Goal: Task Accomplishment & Management: Manage account settings

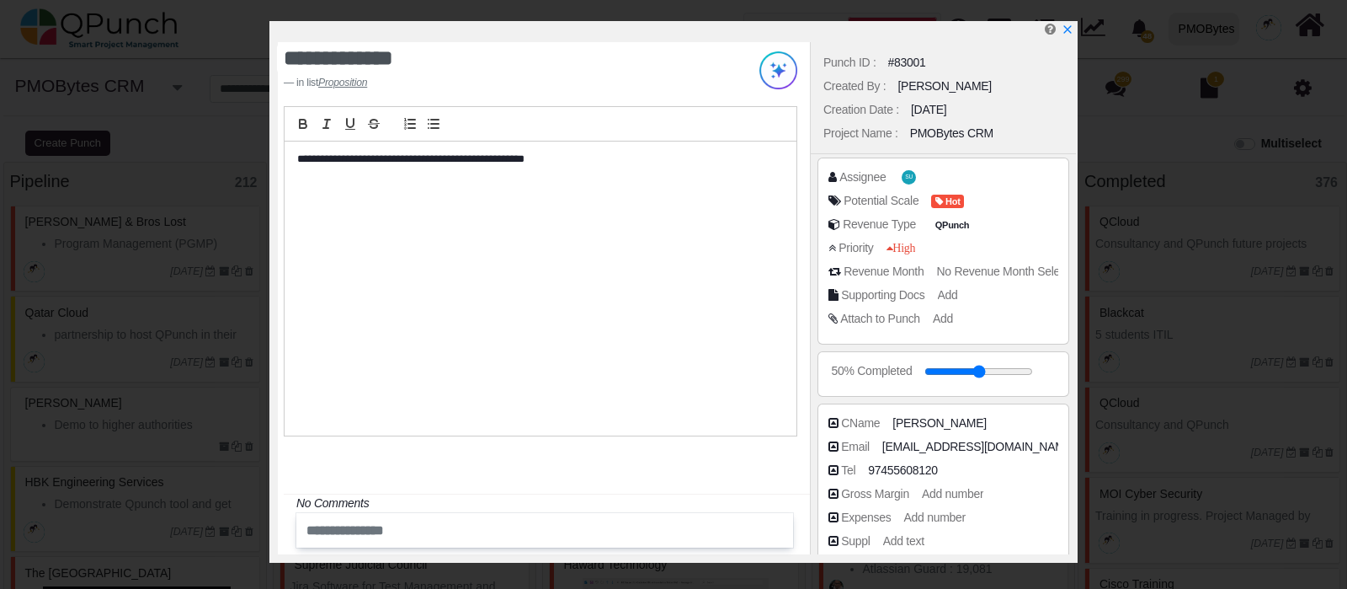
select select "*********"
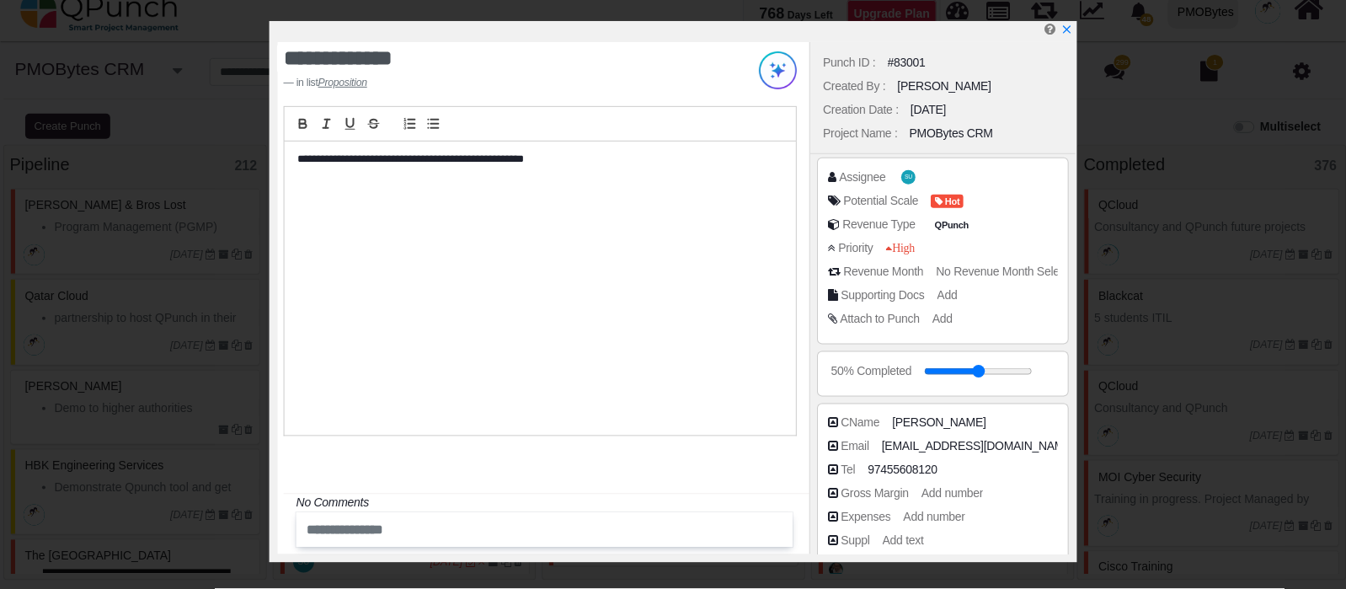
scroll to position [291, 0]
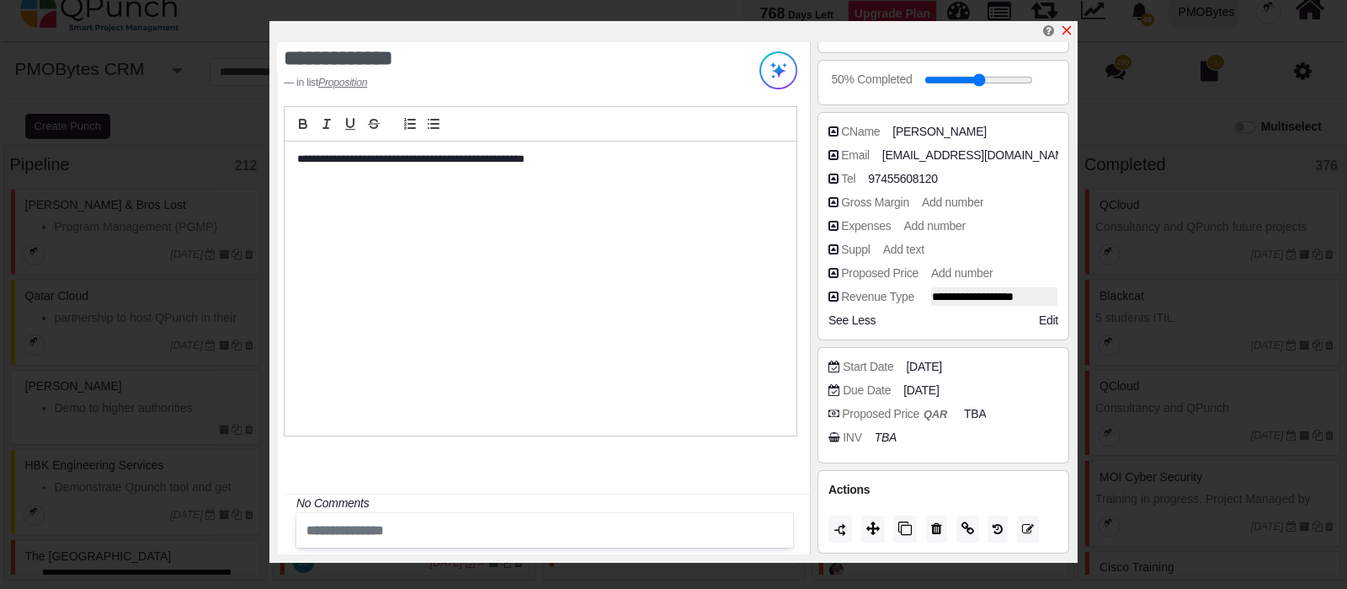
click at [1069, 28] on icon "x" at bounding box center [1067, 30] width 9 height 9
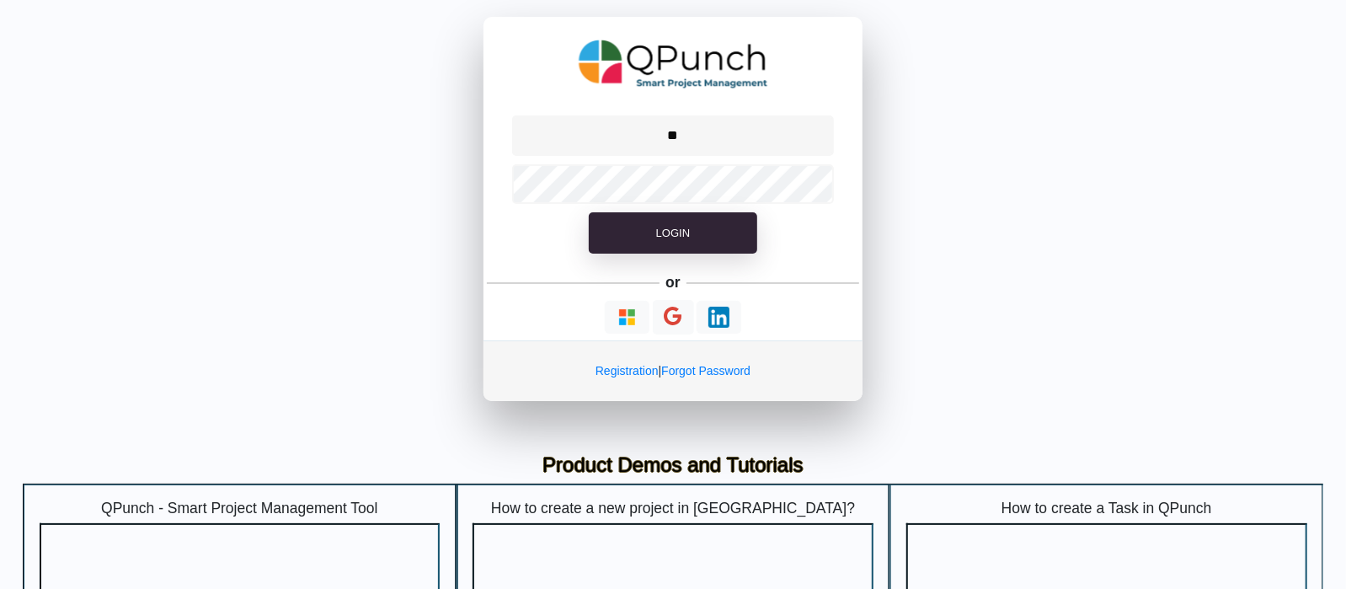
type input "**********"
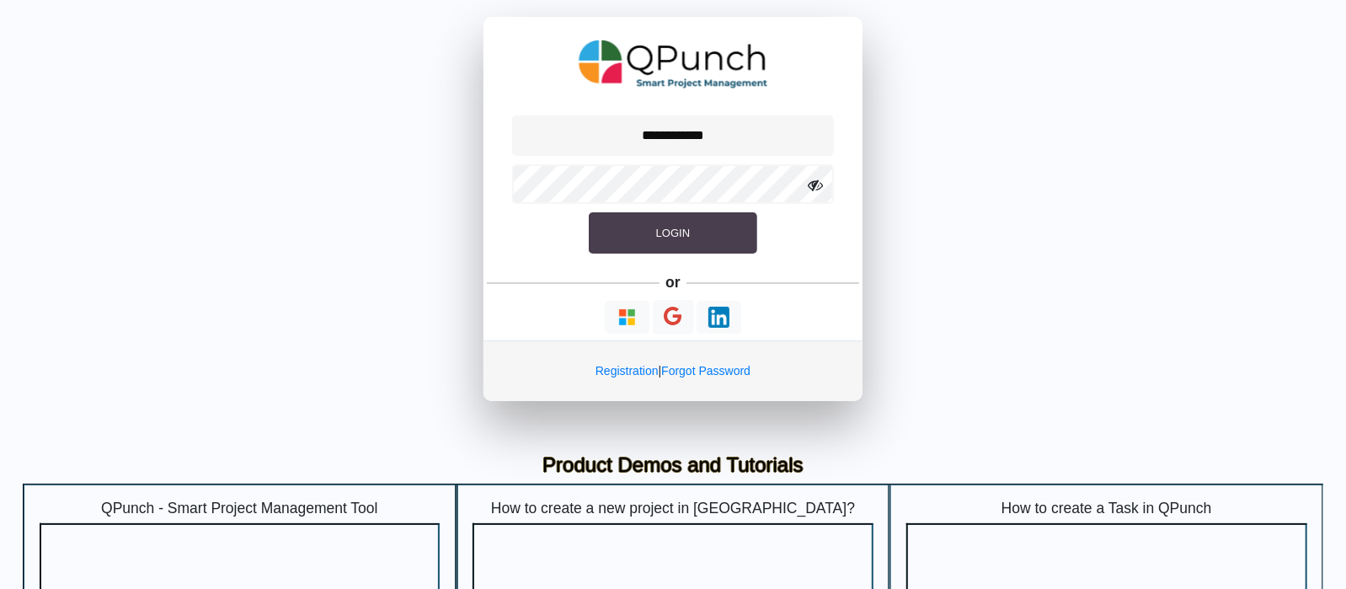
click at [697, 236] on button "Login" at bounding box center [673, 233] width 168 height 42
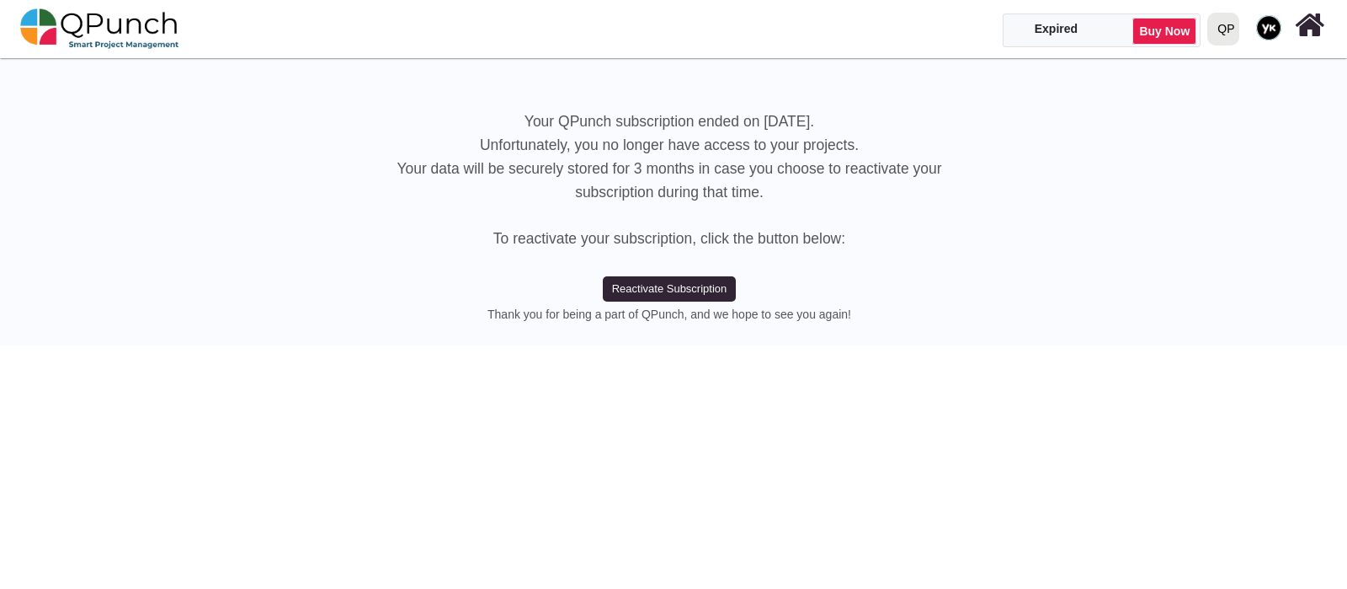
click at [1227, 27] on div "QP" at bounding box center [1226, 28] width 17 height 29
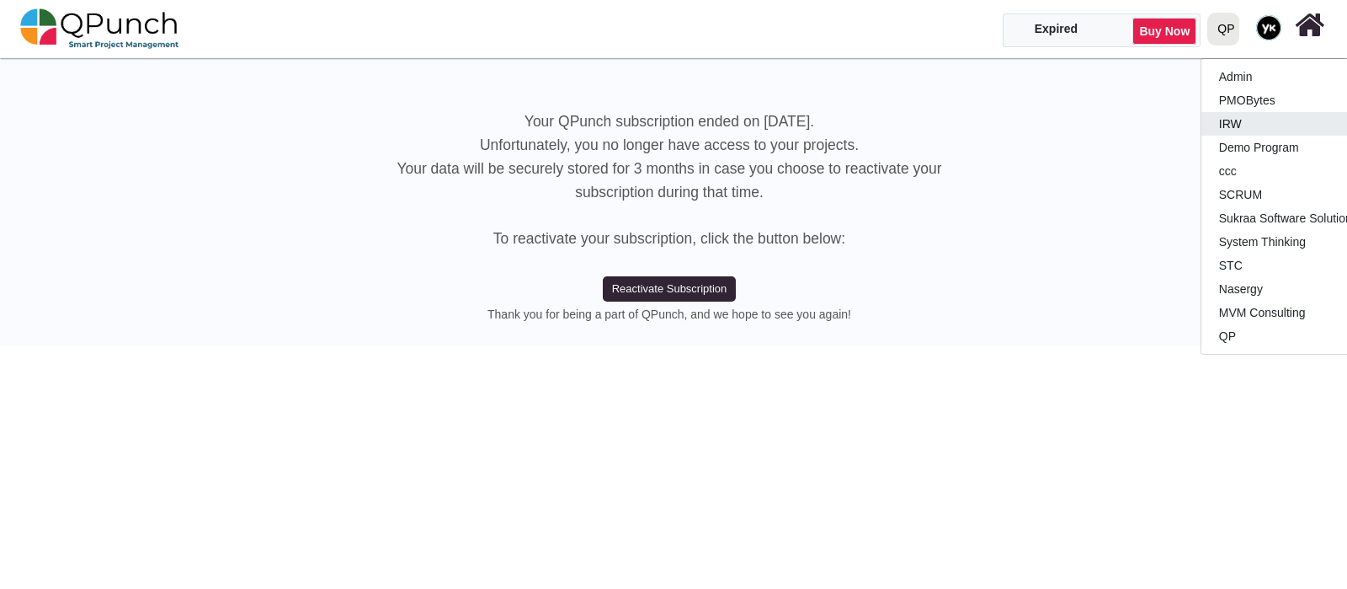
click at [1249, 124] on link "IRW" at bounding box center [1301, 124] width 199 height 24
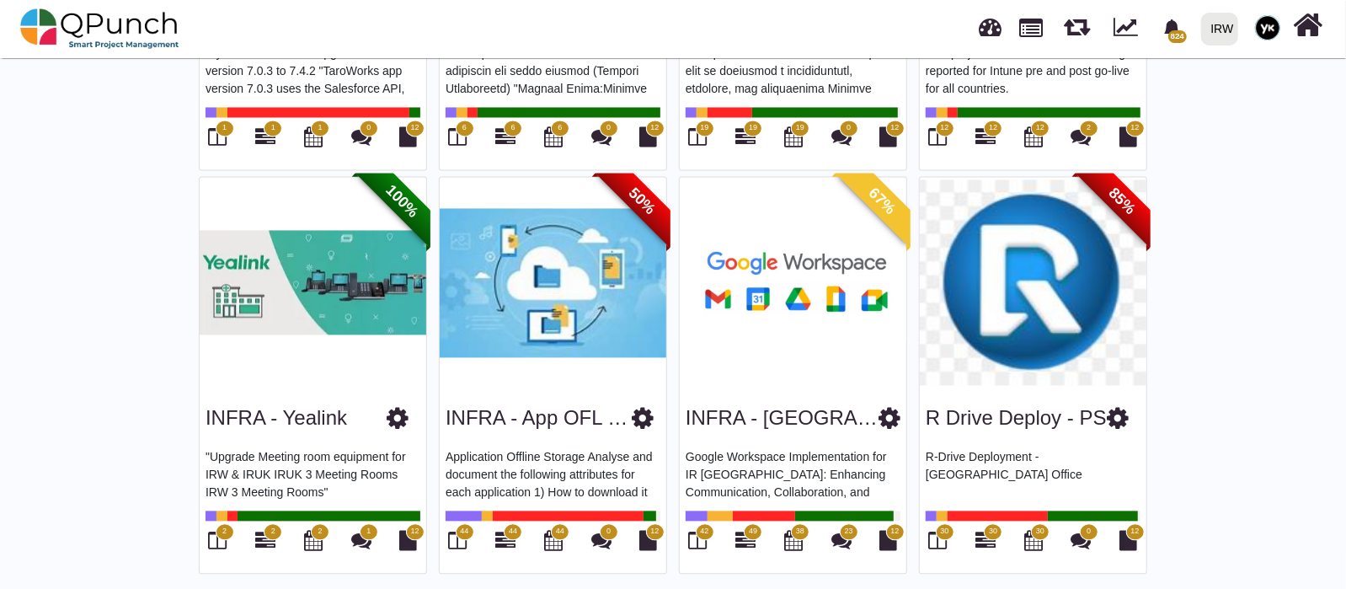
scroll to position [2017, 0]
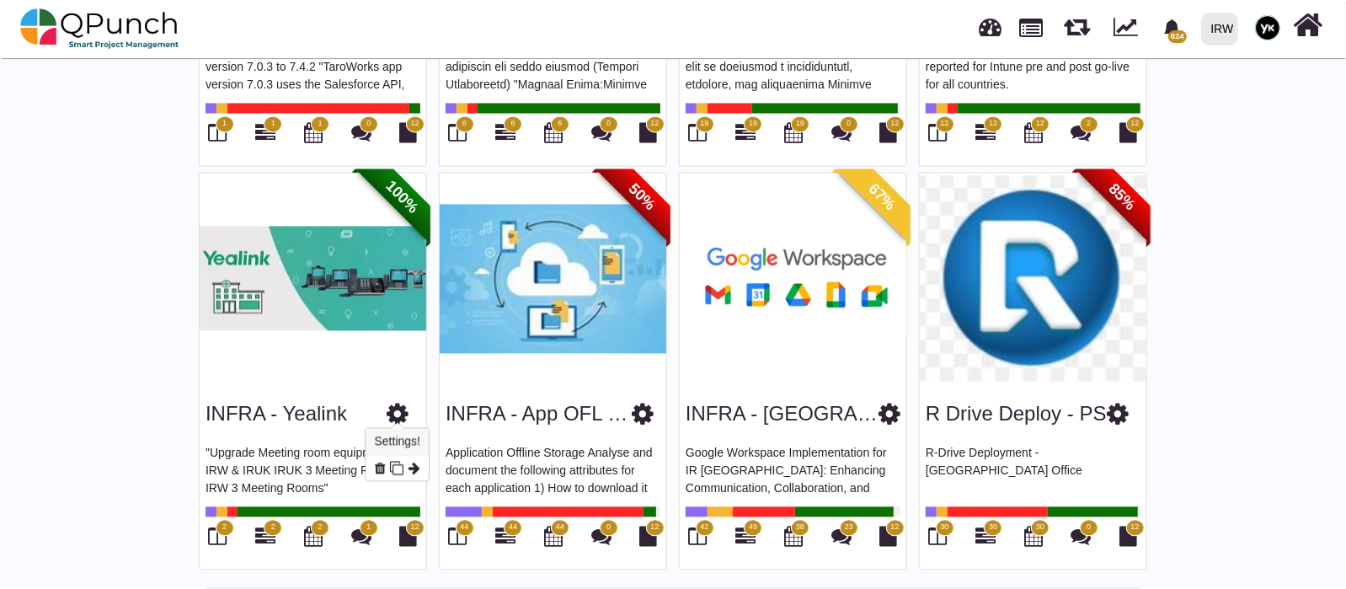
click at [404, 413] on icon at bounding box center [398, 414] width 22 height 25
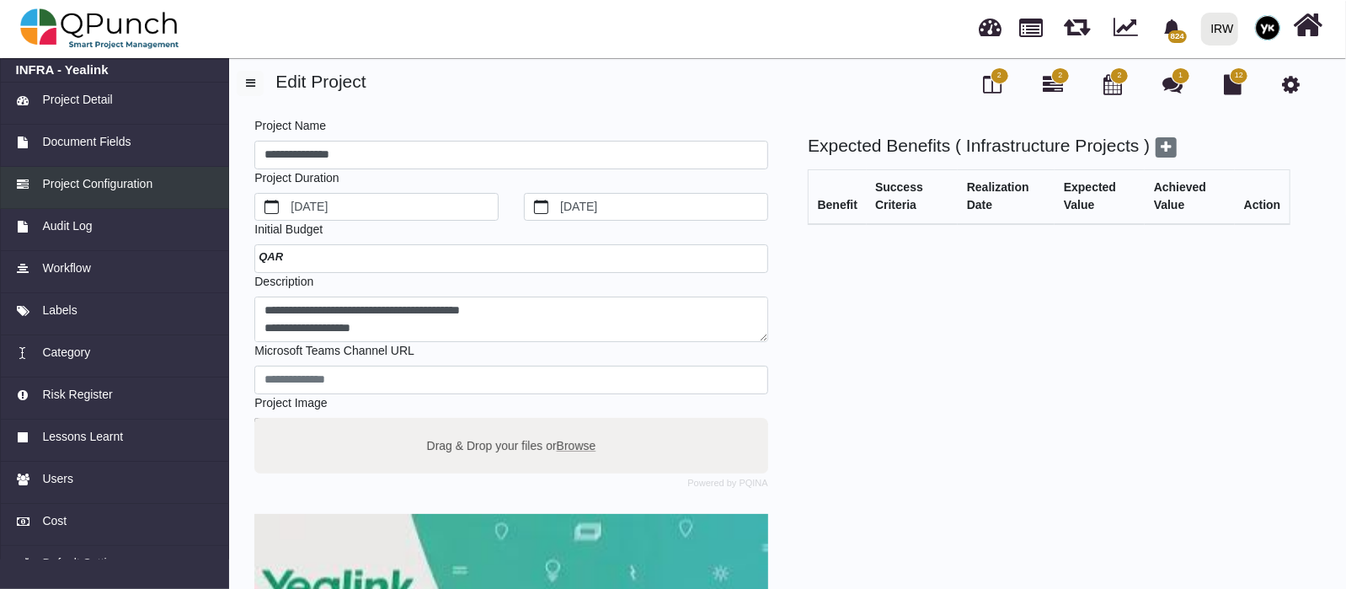
click at [93, 182] on span "Project Configuration" at bounding box center [97, 184] width 110 height 18
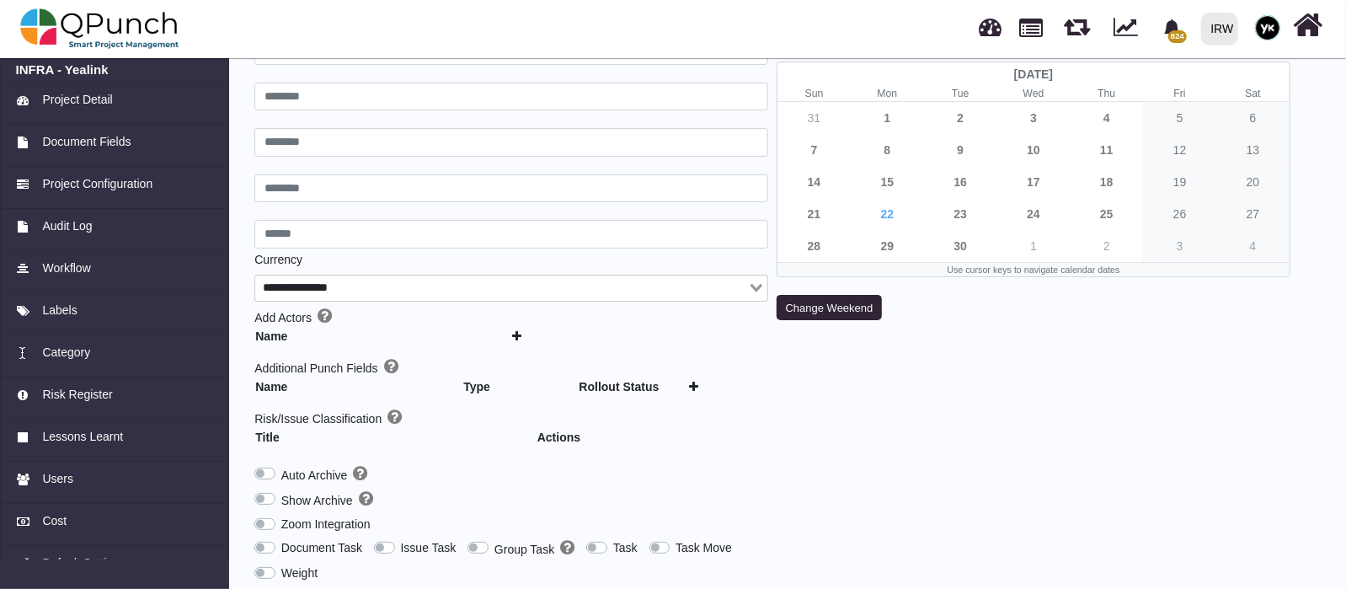
type input "***"
type input "********"
type input "******"
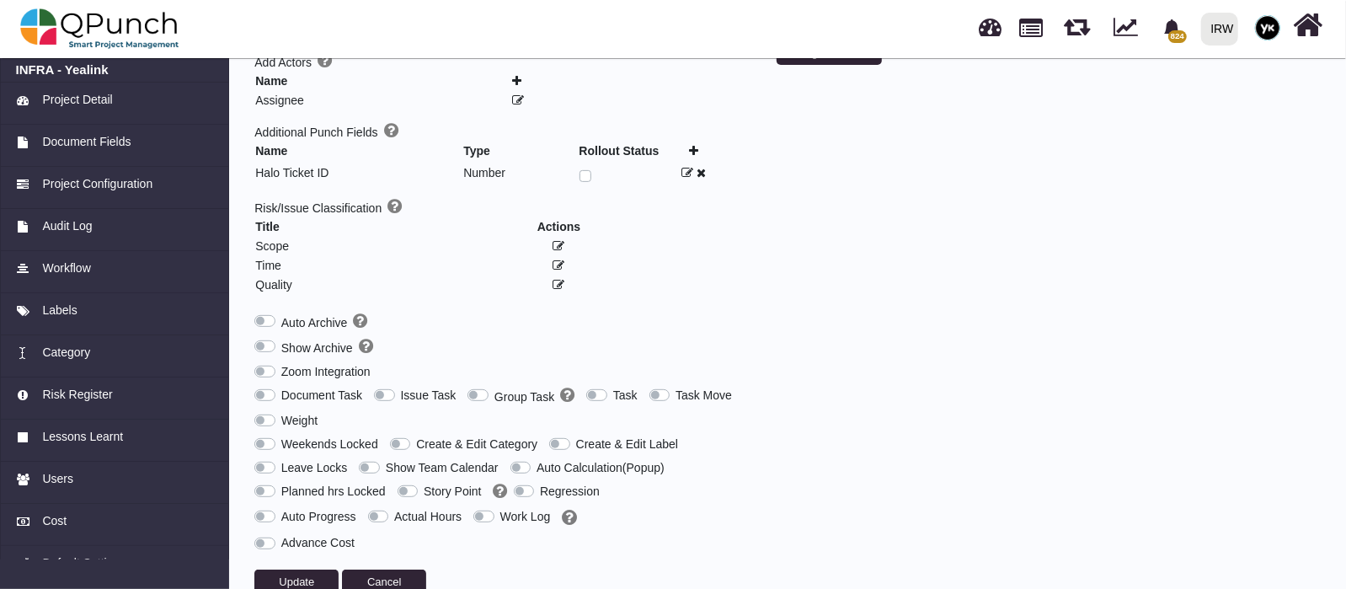
scroll to position [391, 0]
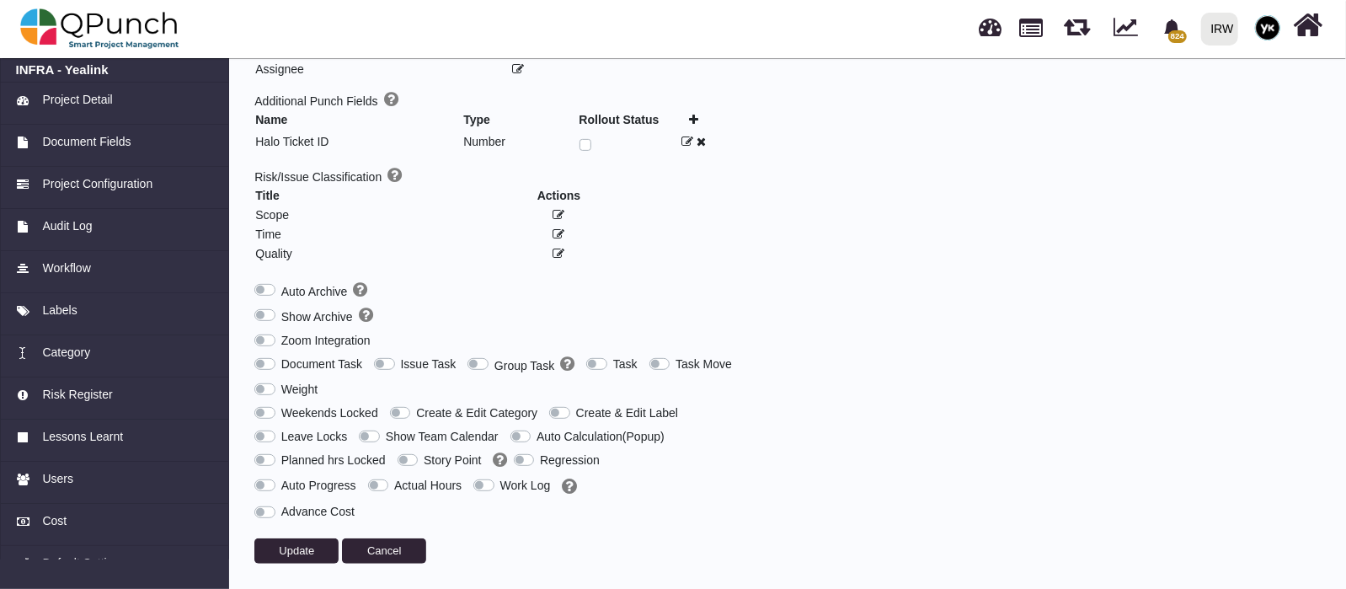
click at [281, 355] on label "Document Task" at bounding box center [321, 364] width 81 height 18
click at [325, 541] on button "Update" at bounding box center [296, 550] width 84 height 25
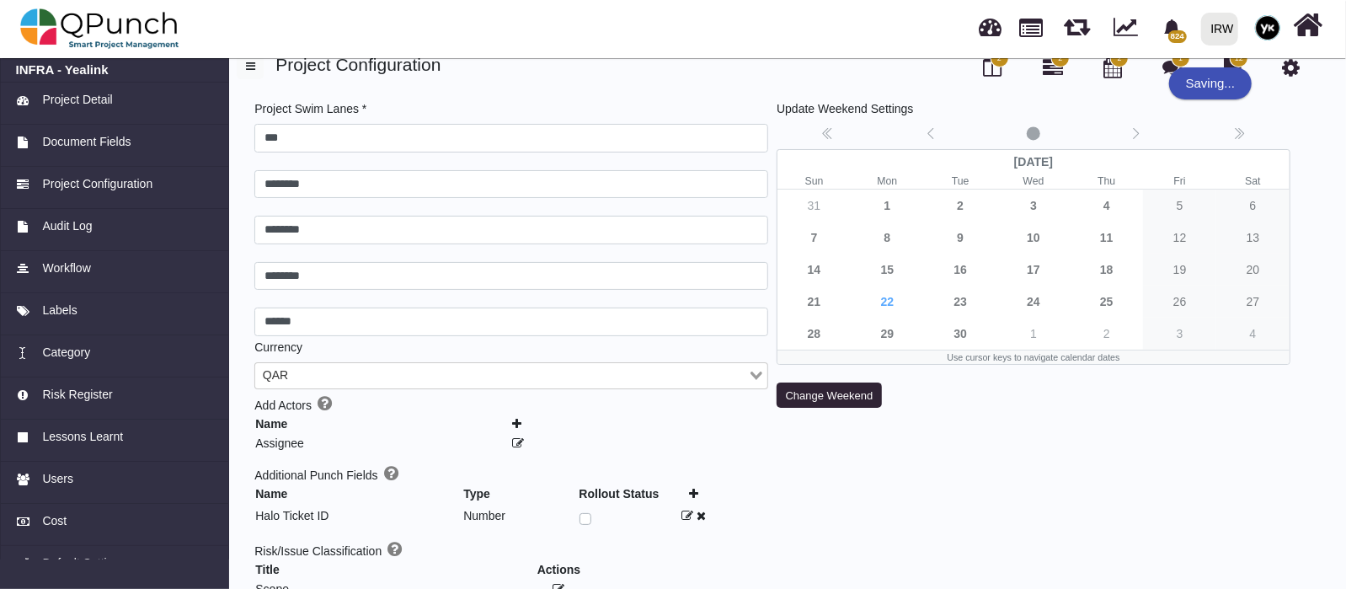
scroll to position [0, 0]
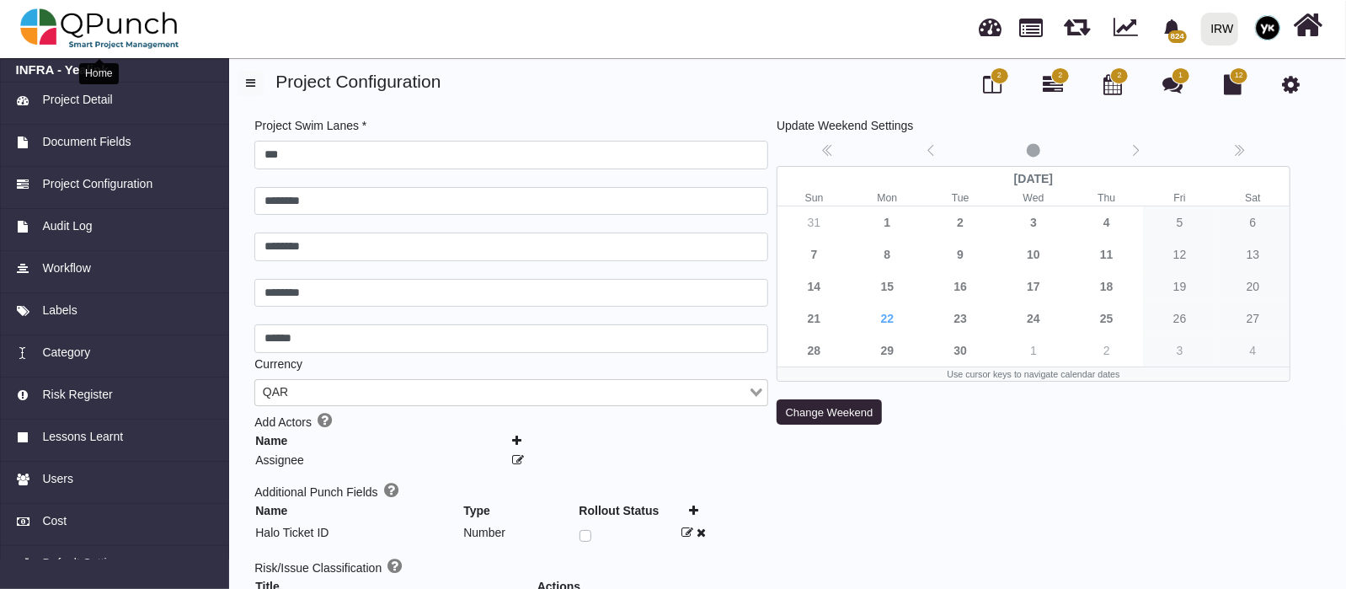
click at [118, 24] on img at bounding box center [99, 28] width 159 height 51
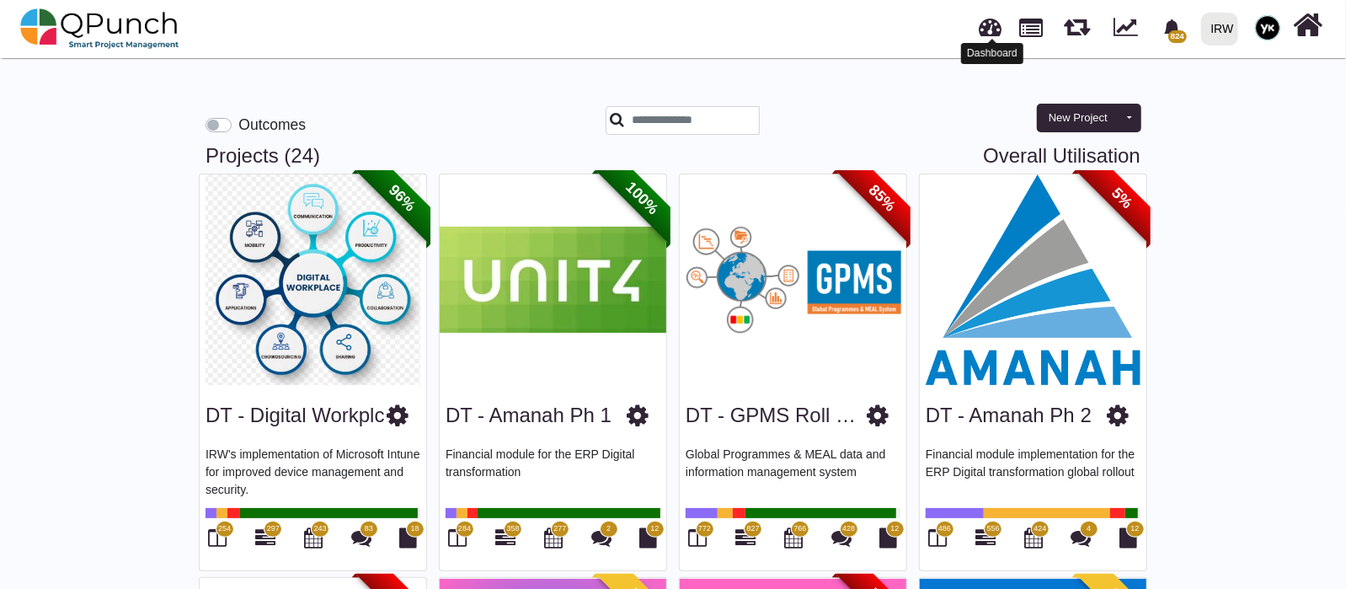
click at [990, 31] on link at bounding box center [990, 25] width 23 height 28
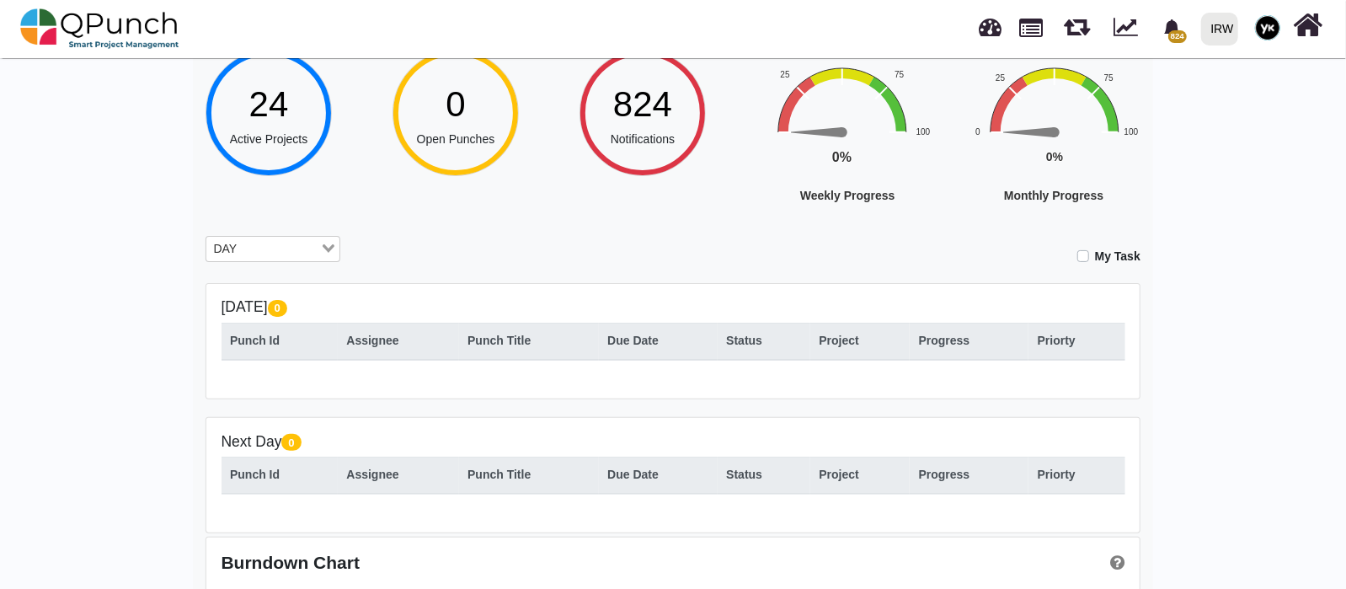
scroll to position [242, 0]
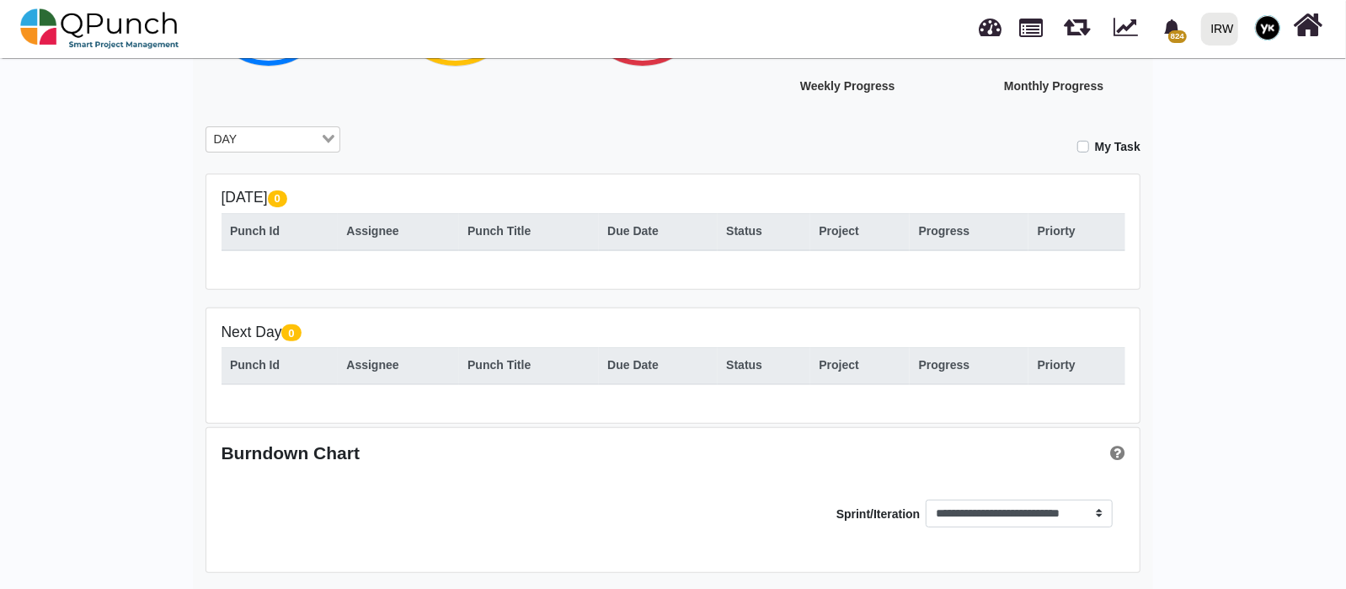
click at [296, 145] on input "Search for option" at bounding box center [281, 140] width 76 height 19
click at [281, 225] on li "All" at bounding box center [272, 232] width 135 height 22
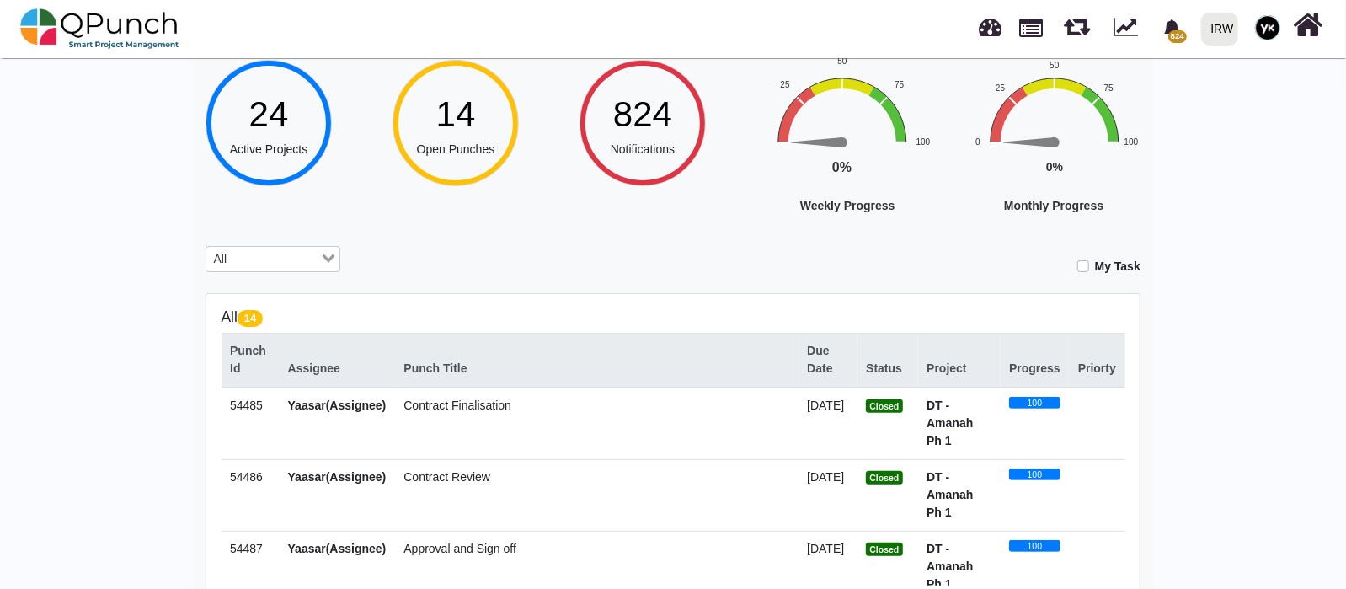
scroll to position [170, 0]
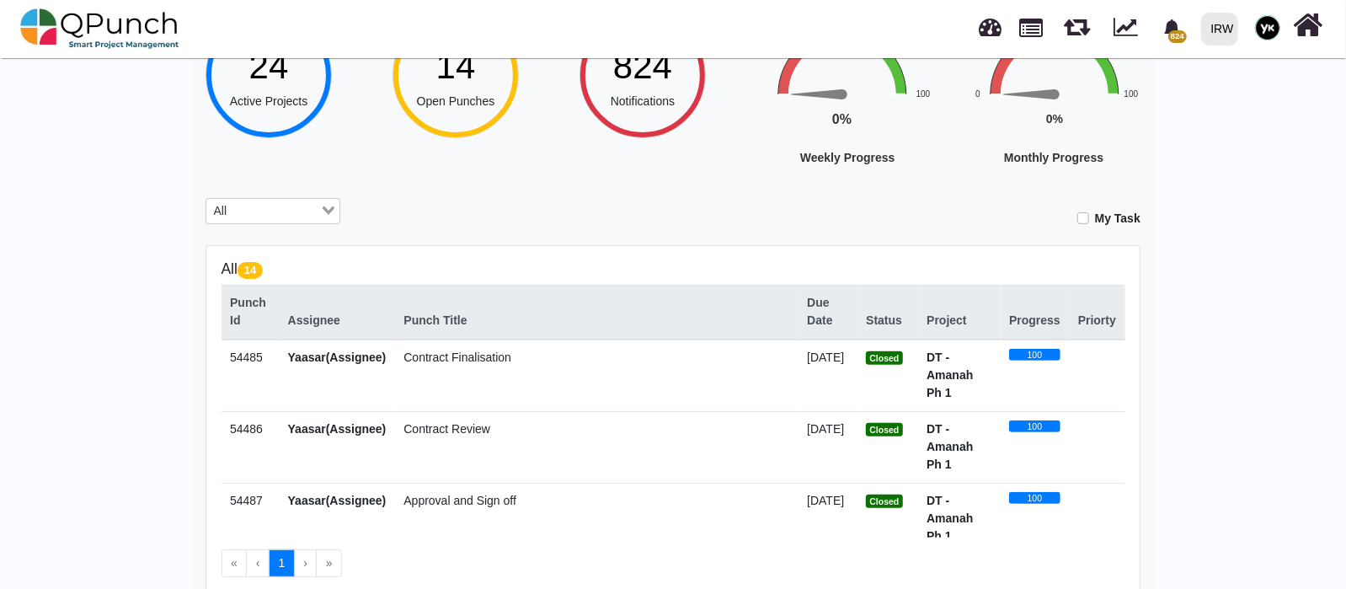
click at [1095, 216] on label "My Task" at bounding box center [1117, 219] width 45 height 18
click at [261, 209] on input "Search for option" at bounding box center [263, 211] width 110 height 19
click at [273, 285] on li "MONTH" at bounding box center [272, 282] width 135 height 22
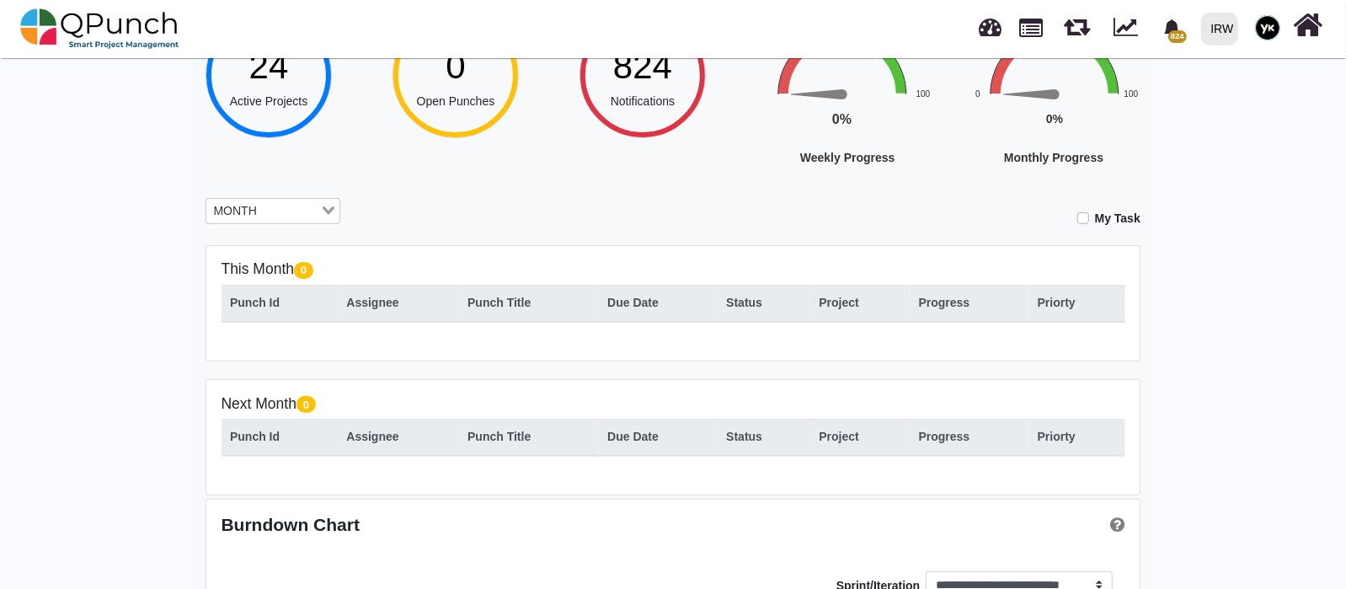
click at [0, 243] on div "Hey Yaasar! Welcome back, let's do the best today! 24 Active Projects 0 Open Pu…" at bounding box center [673, 273] width 1346 height 778
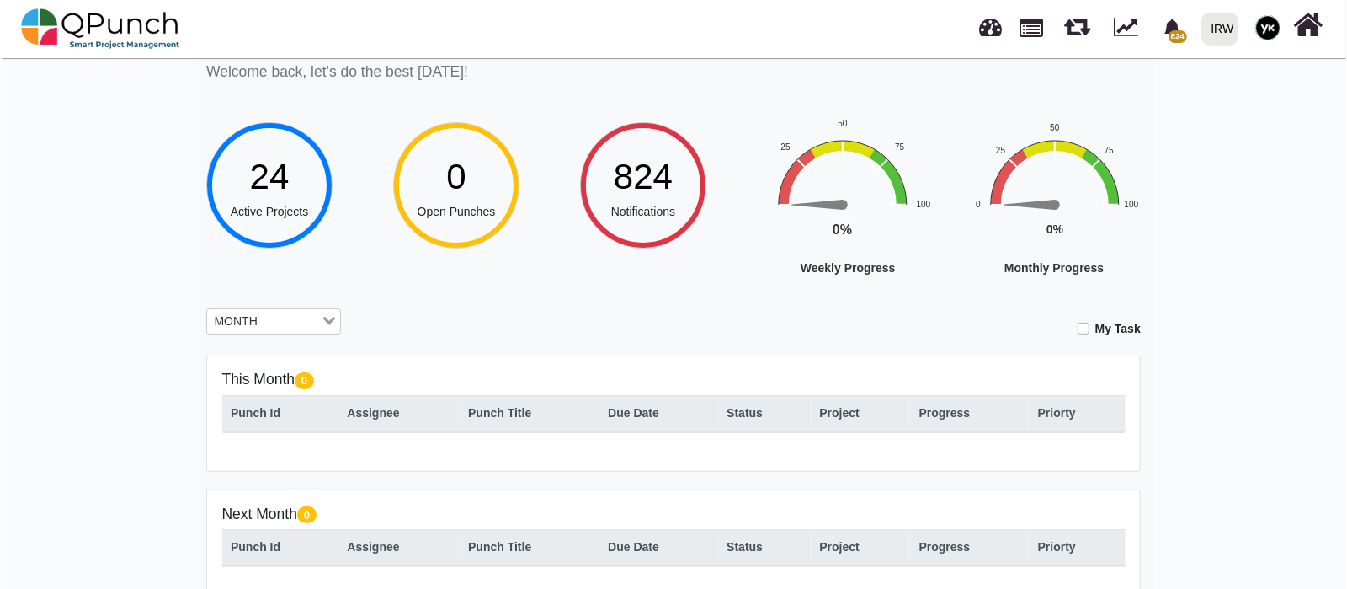
scroll to position [0, 0]
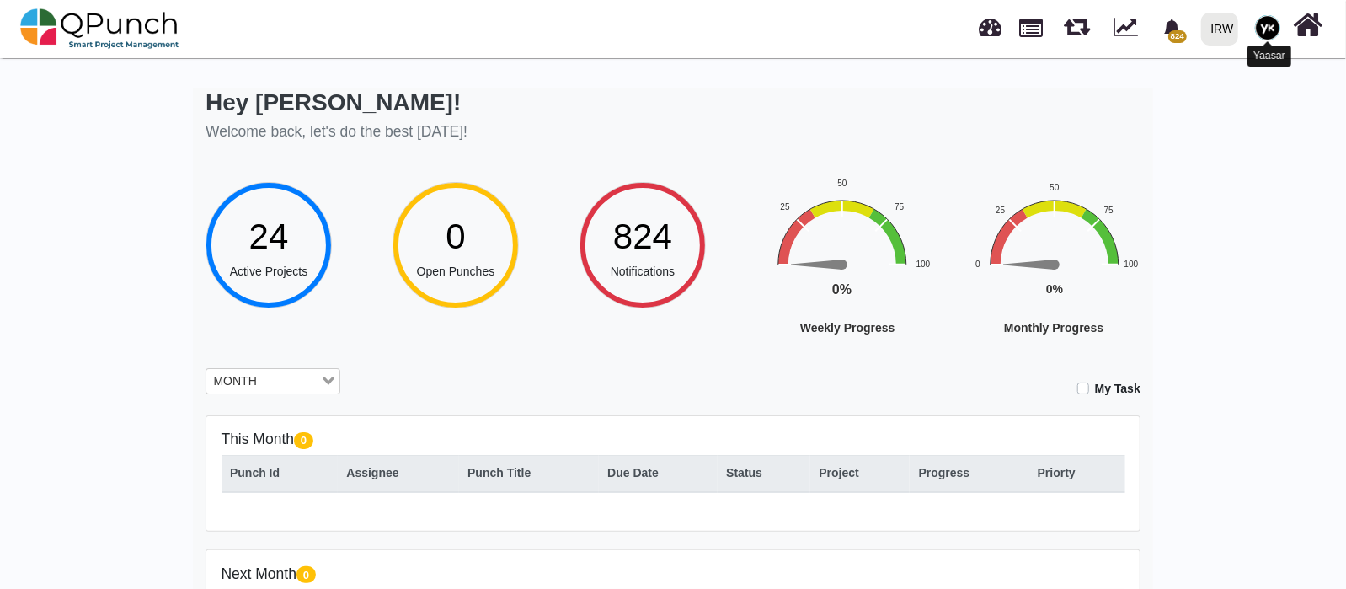
click at [1264, 34] on img at bounding box center [1267, 27] width 25 height 25
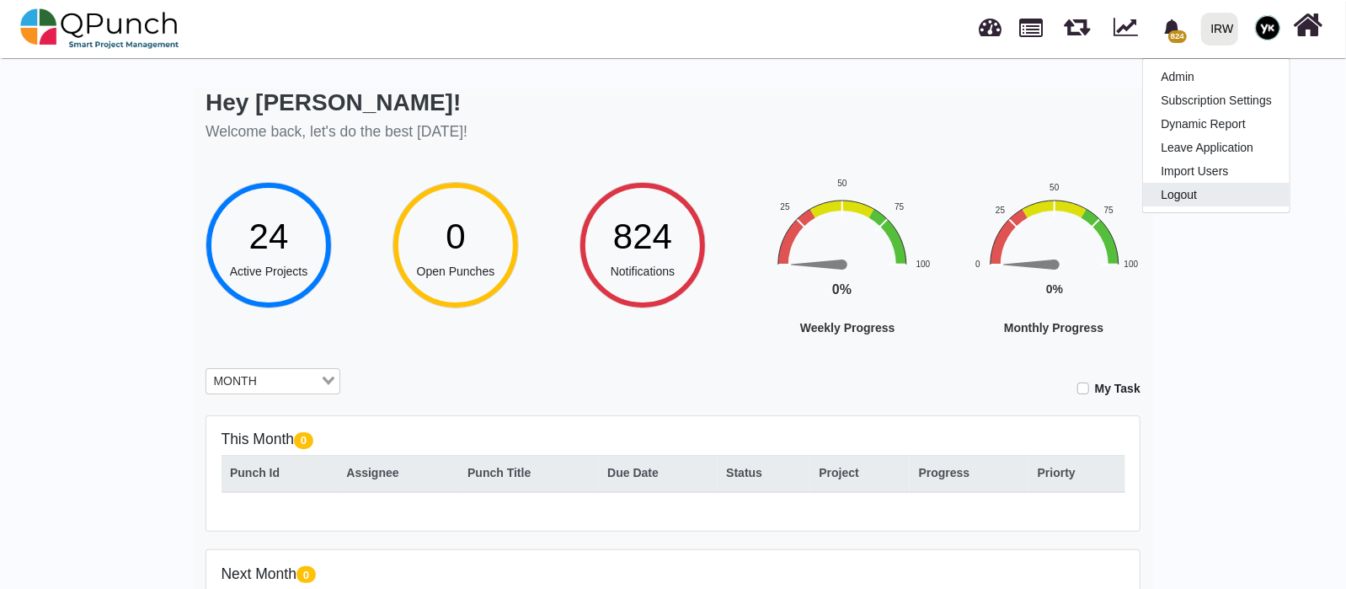
click at [1229, 184] on link "Logout" at bounding box center [1216, 195] width 147 height 24
